Goal: Navigation & Orientation: Find specific page/section

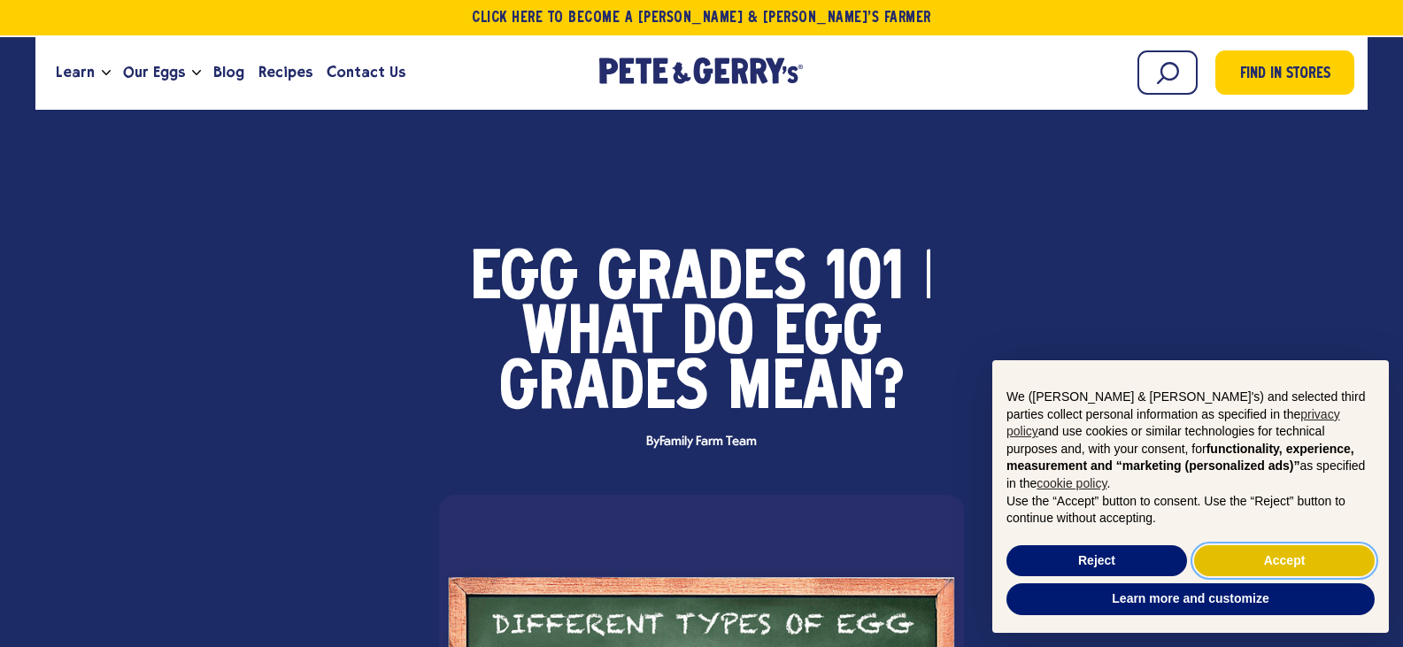
click at [1234, 571] on button "Accept" at bounding box center [1285, 561] width 181 height 32
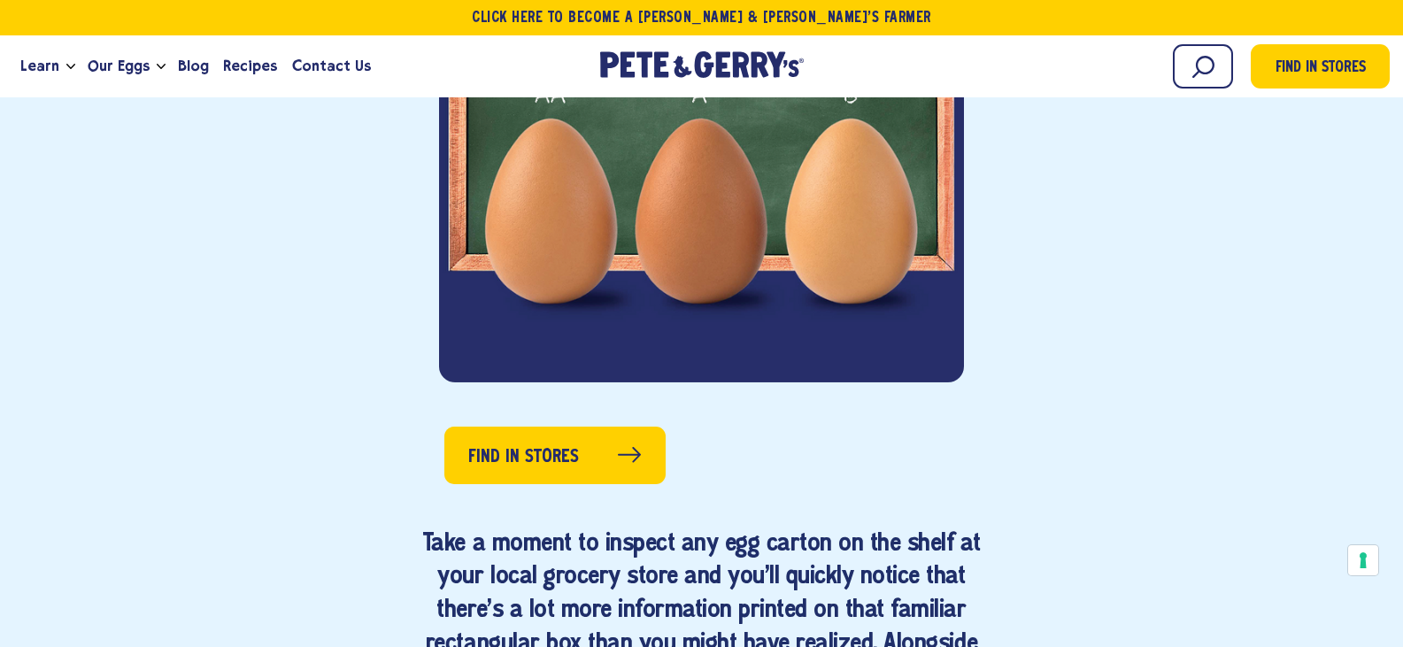
scroll to position [797, 0]
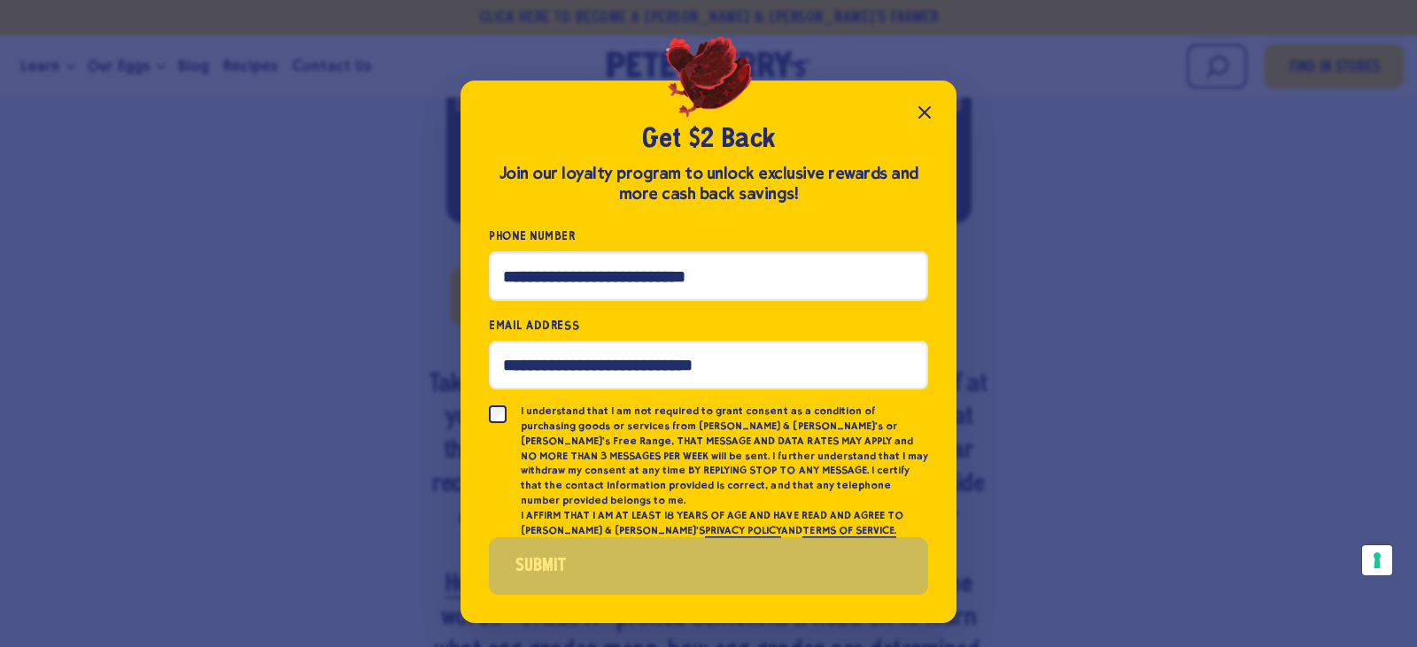
click at [922, 121] on icon "Close popup" at bounding box center [924, 112] width 21 height 21
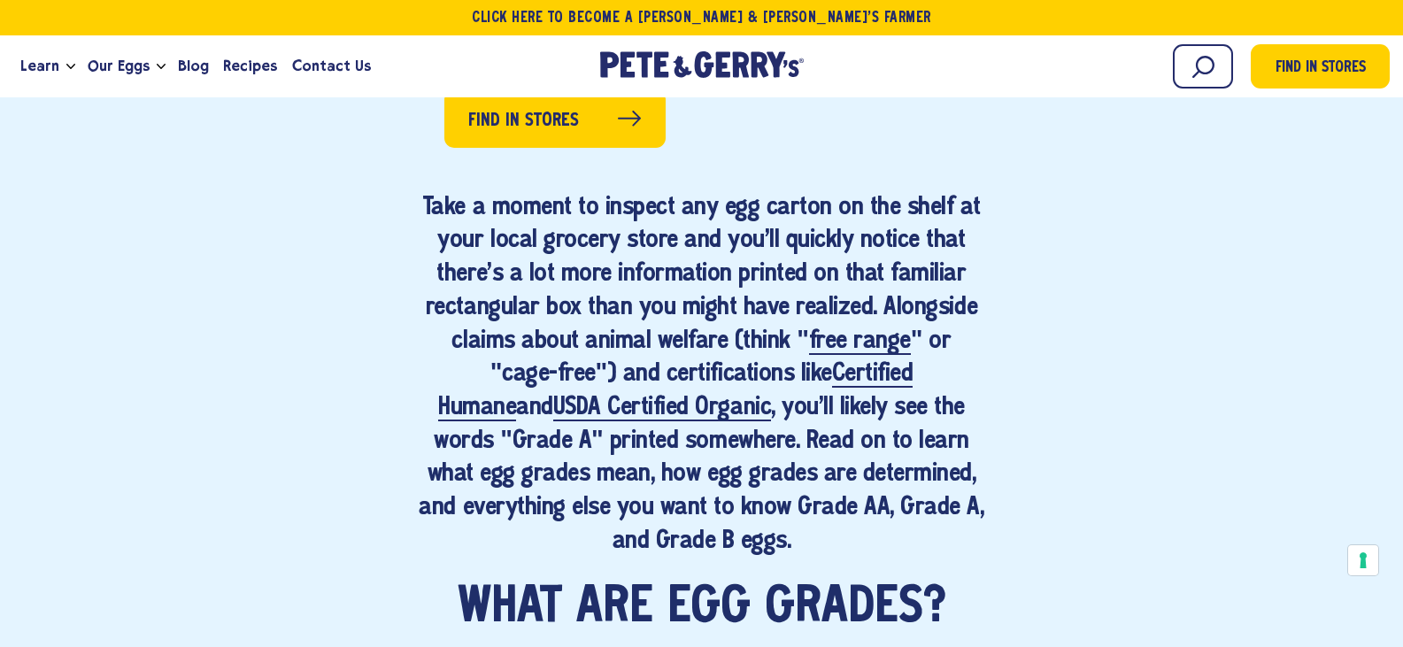
scroll to position [620, 0]
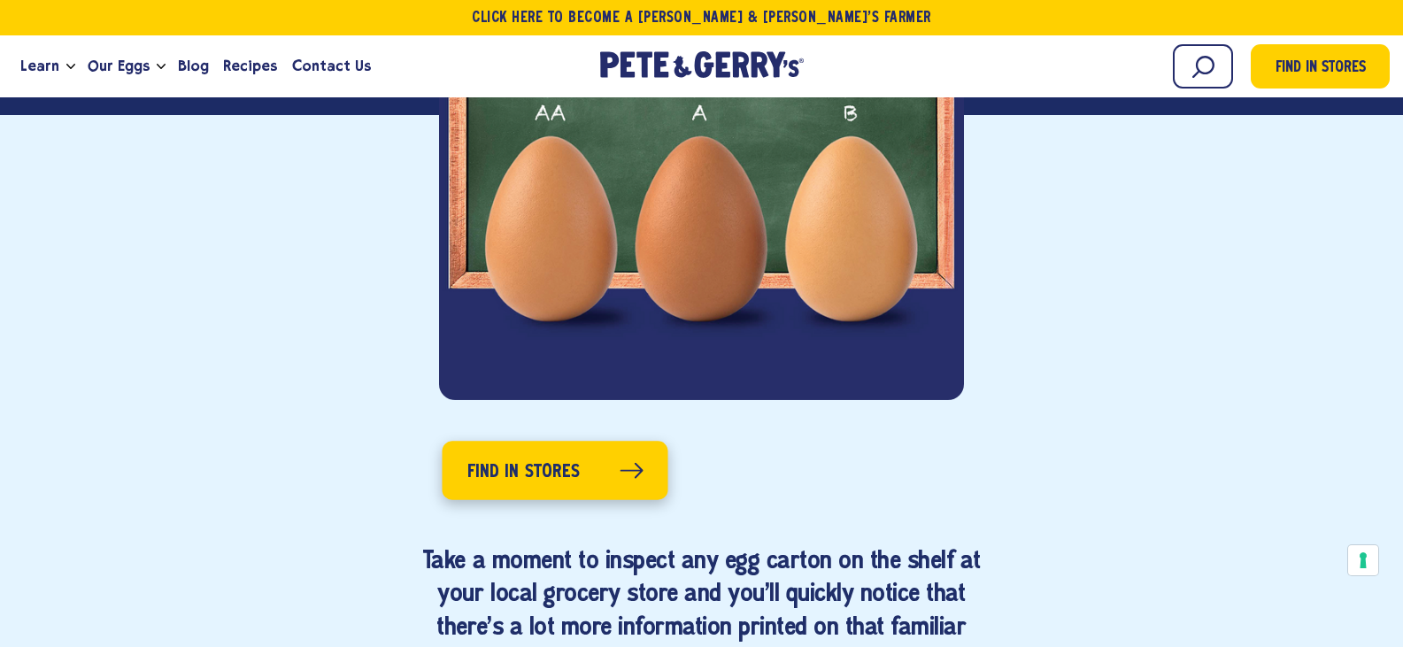
click at [544, 488] on link "Find in Stores" at bounding box center [555, 470] width 226 height 58
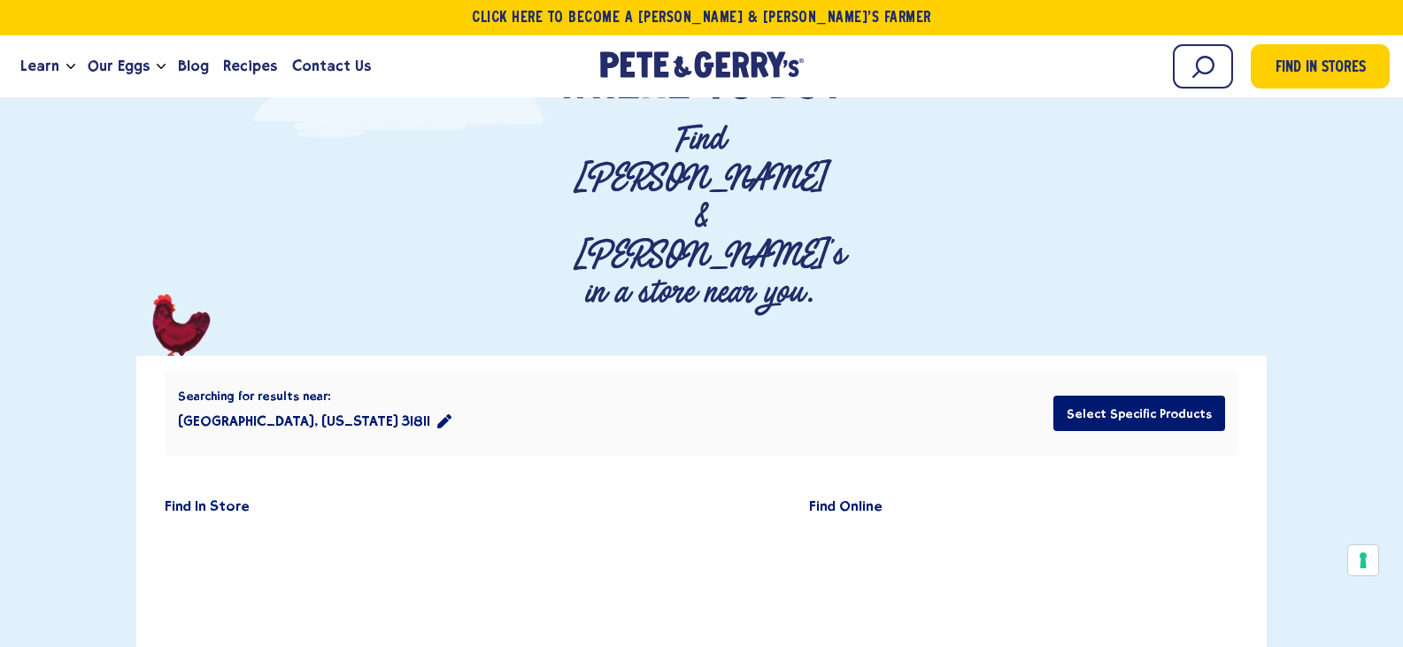
scroll to position [266, 0]
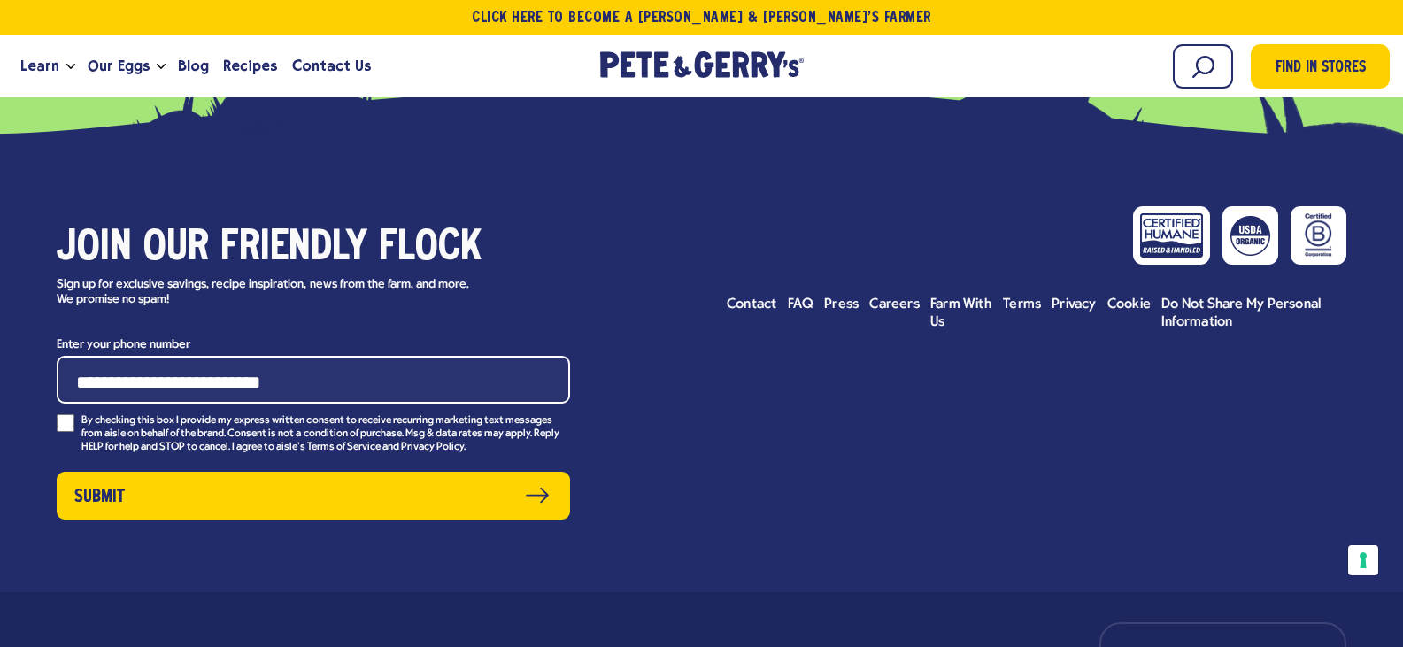
scroll to position [5427, 0]
